Goal: Transaction & Acquisition: Purchase product/service

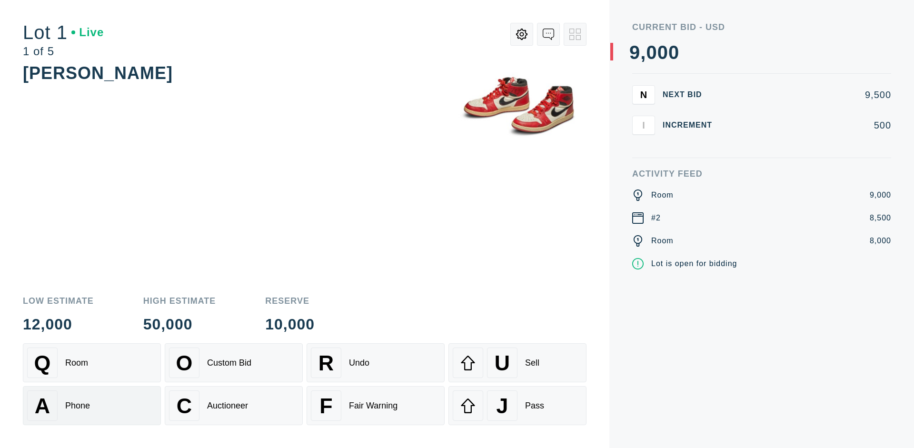
click at [92, 406] on div "A Phone" at bounding box center [91, 405] width 129 height 30
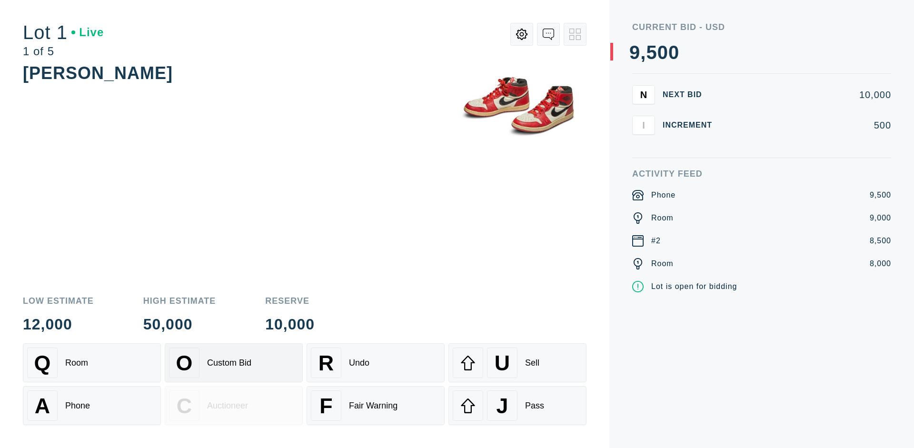
click at [234, 363] on div "Custom Bid" at bounding box center [229, 363] width 44 height 10
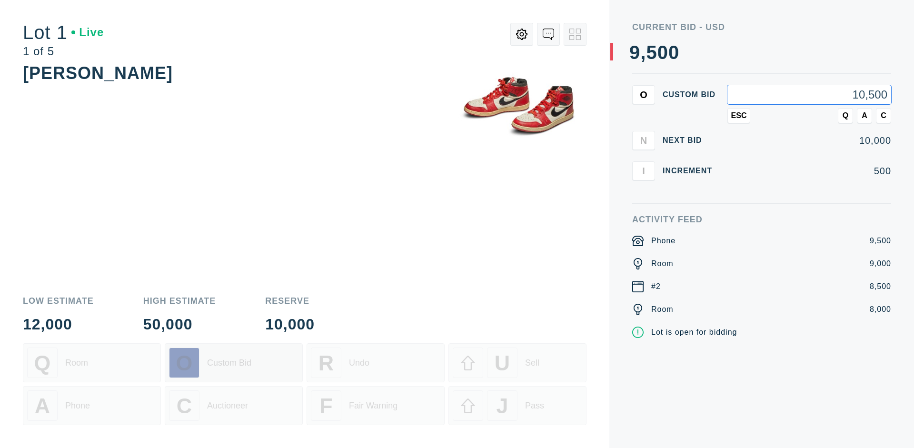
type input "10,500"
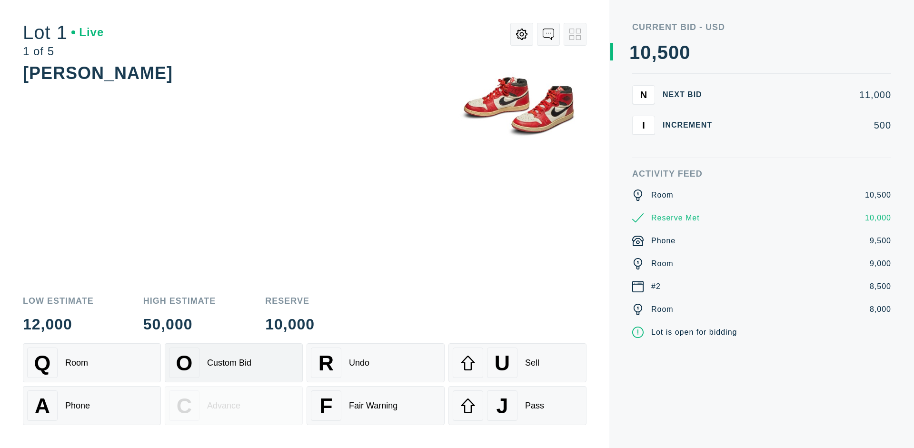
click at [234, 363] on div "Custom Bid" at bounding box center [229, 363] width 44 height 10
